Goal: Task Accomplishment & Management: Use online tool/utility

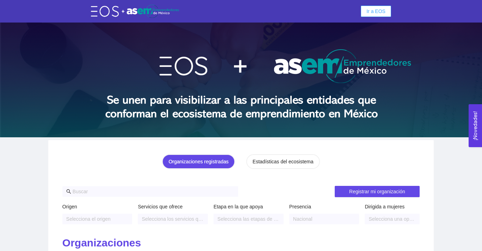
click at [378, 11] on span "Ir a EOS" at bounding box center [375, 11] width 19 height 8
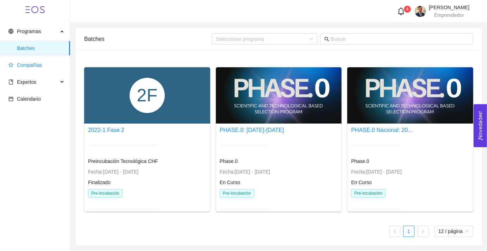
click at [30, 68] on span "Compañías" at bounding box center [29, 65] width 25 height 6
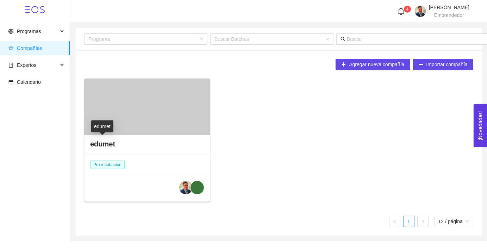
click at [111, 142] on h4 "edumet" at bounding box center [102, 144] width 25 height 10
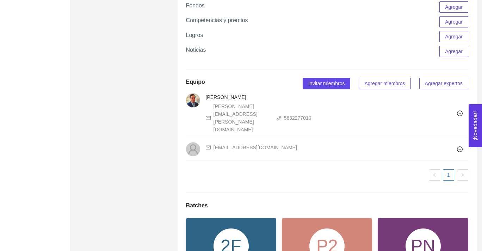
scroll to position [824, 0]
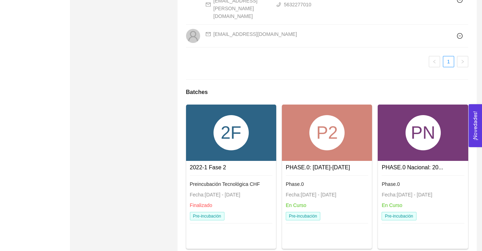
click at [216, 181] on span "Preincubación Tecnológica CHF" at bounding box center [225, 184] width 70 height 6
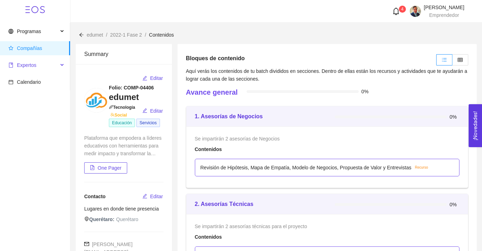
click at [47, 64] on span "Expertos" at bounding box center [33, 65] width 50 height 14
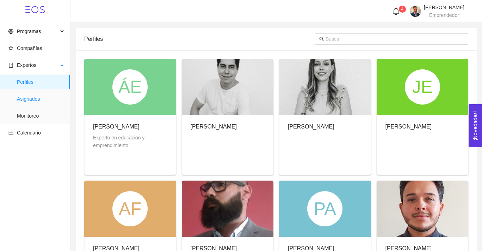
click at [36, 100] on span "Asignados" at bounding box center [41, 99] width 48 height 14
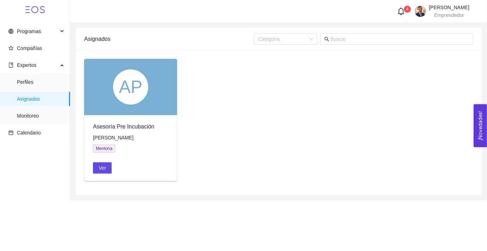
click at [397, 12] on icon "bell" at bounding box center [401, 11] width 8 height 8
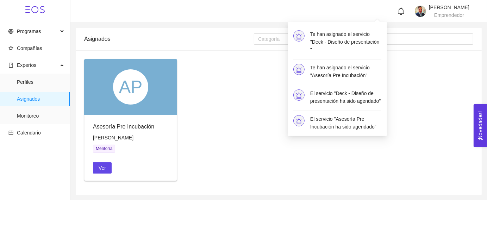
click at [328, 46] on h4 "Te han asignado el servicio "Deck - Diseño de presentación "" at bounding box center [345, 41] width 71 height 23
click at [329, 43] on h4 "Te han asignado el servicio "Deck - Diseño de presentación "" at bounding box center [345, 41] width 71 height 23
click at [328, 68] on h4 "Te han asignado el servicio "Asesoría Pre Incubación"" at bounding box center [345, 71] width 71 height 15
click at [331, 49] on h4 "Te han asignado el servicio "Deck - Diseño de presentación "" at bounding box center [345, 41] width 71 height 23
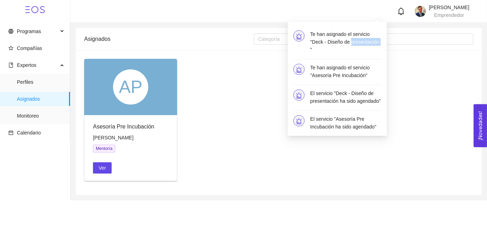
click at [331, 49] on h4 "Te han asignado el servicio "Deck - Diseño de presentación "" at bounding box center [345, 41] width 71 height 23
drag, startPoint x: 331, startPoint y: 49, endPoint x: 325, endPoint y: 43, distance: 7.5
click at [325, 43] on h4 "Te han asignado el servicio "Deck - Diseño de presentación "" at bounding box center [345, 41] width 71 height 23
click at [319, 33] on h4 "Te han asignado el servicio "Deck - Diseño de presentación "" at bounding box center [345, 41] width 71 height 23
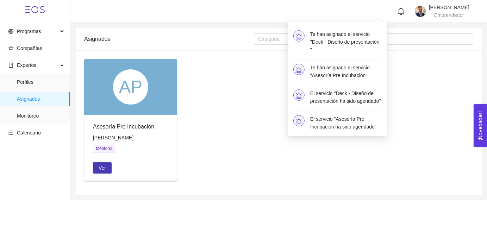
click at [100, 170] on span "Ver" at bounding box center [102, 168] width 7 height 8
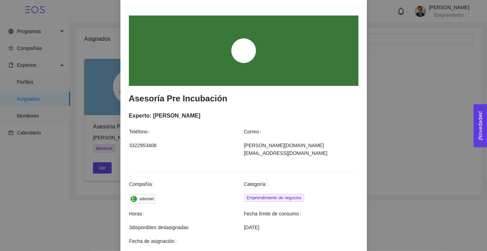
scroll to position [224, 0]
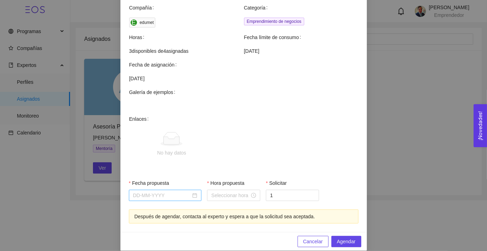
click at [192, 192] on div at bounding box center [165, 196] width 64 height 8
click at [399, 112] on div "Agendar mentoría Asesoría Pre Incubación Experto: [PERSON_NAME] Teléfono Correo…" at bounding box center [243, 125] width 487 height 251
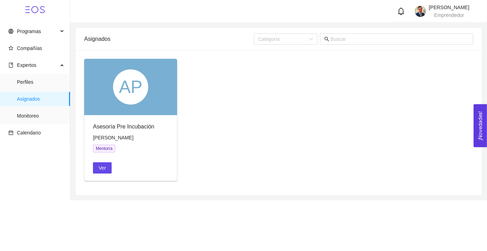
scroll to position [189, 0]
